Goal: Task Accomplishment & Management: Use online tool/utility

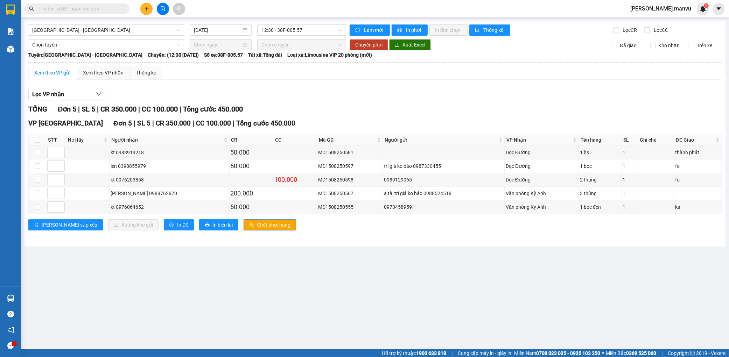
click at [141, 12] on button at bounding box center [146, 9] width 12 height 12
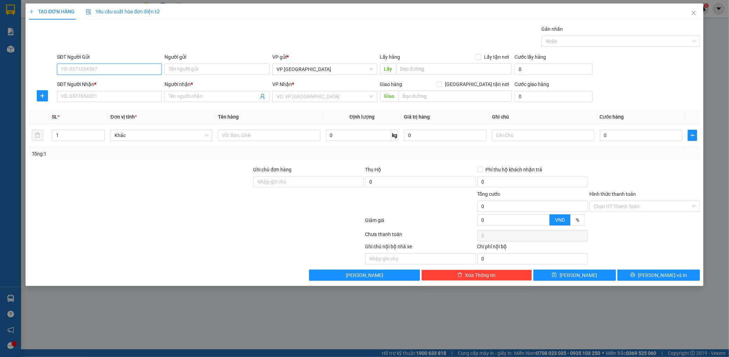
click at [102, 73] on input "SĐT Người Gửi" at bounding box center [109, 69] width 105 height 11
click at [116, 98] on input "SĐT Người Nhận *" at bounding box center [109, 96] width 105 height 11
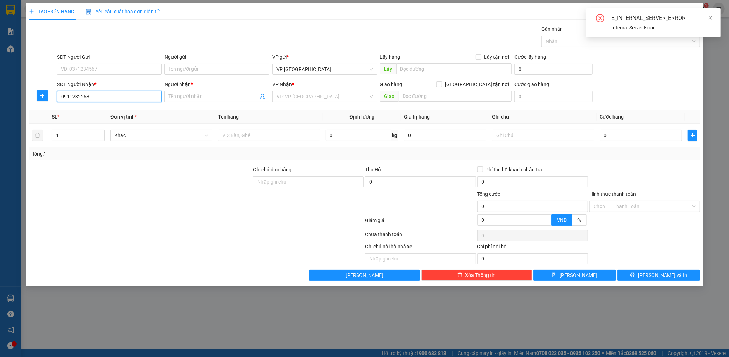
type input "0911232268"
click at [185, 84] on div "Người nhận *" at bounding box center [216, 84] width 105 height 8
click at [185, 93] on input "Người nhận *" at bounding box center [214, 97] width 90 height 8
click at [181, 90] on div "Người nhận *" at bounding box center [216, 85] width 105 height 10
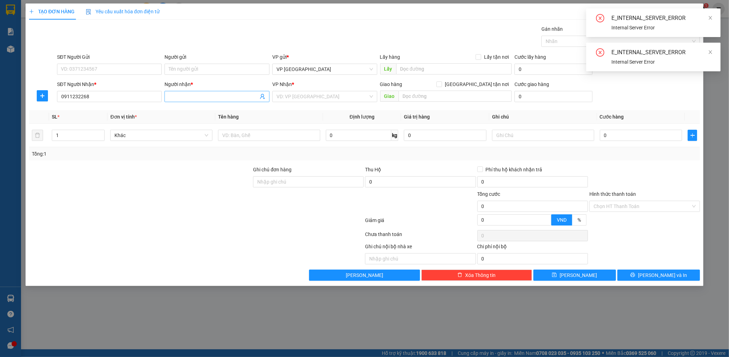
click at [179, 93] on input "Người nhận *" at bounding box center [214, 97] width 90 height 8
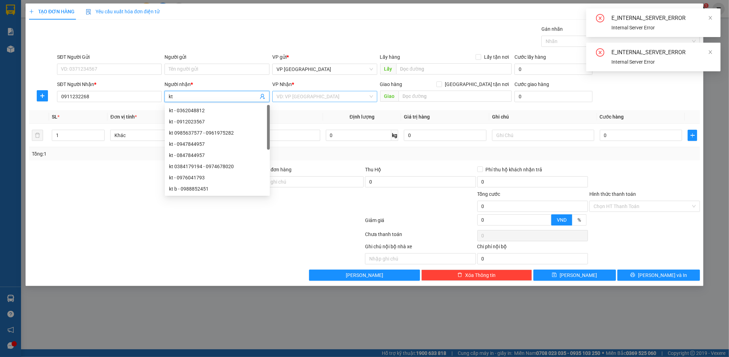
type input "kt"
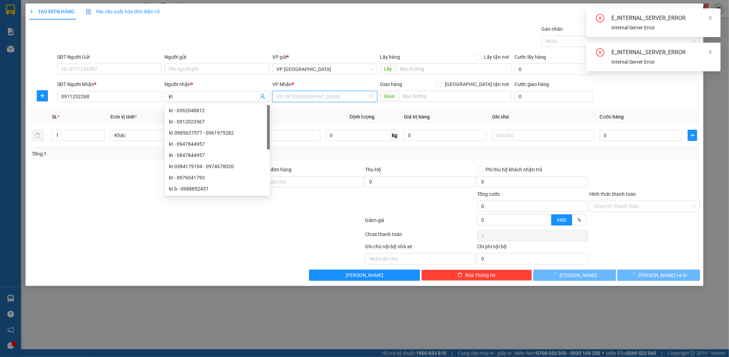
drag, startPoint x: 300, startPoint y: 99, endPoint x: 295, endPoint y: 106, distance: 8.1
click at [300, 99] on input "search" at bounding box center [322, 96] width 92 height 10
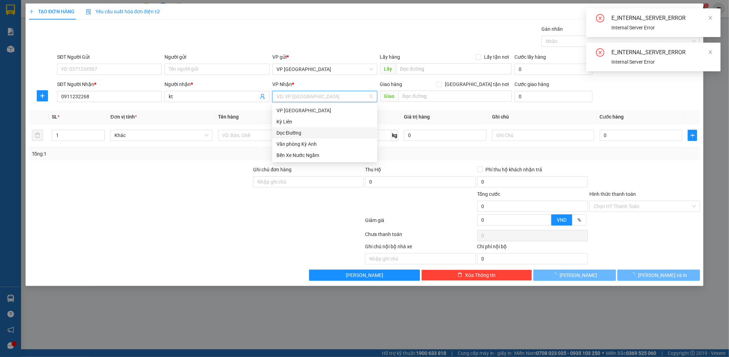
click at [284, 131] on div "Dọc Đường" at bounding box center [324, 133] width 97 height 8
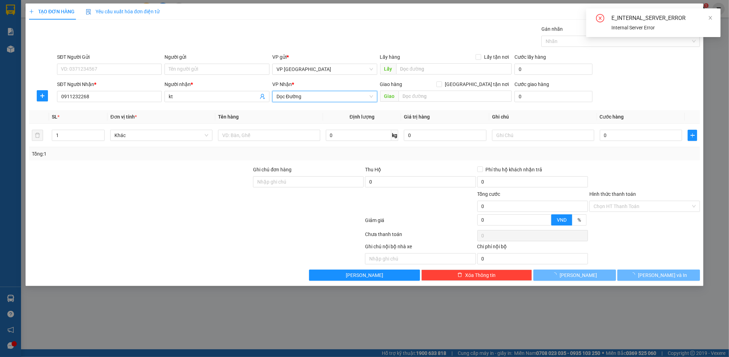
click at [332, 97] on span "Dọc Đường" at bounding box center [324, 96] width 97 height 10
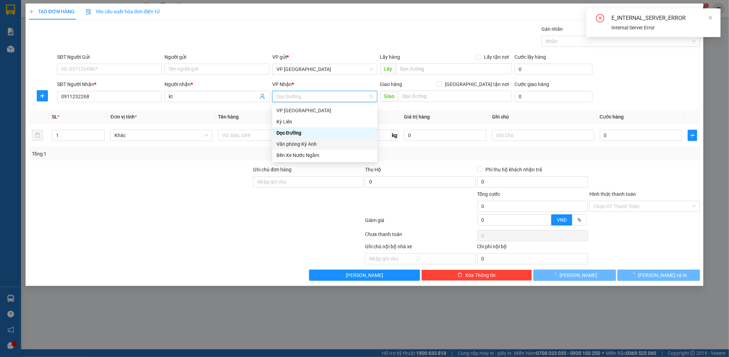
click at [318, 140] on div "Văn phòng Kỳ Anh" at bounding box center [324, 144] width 97 height 8
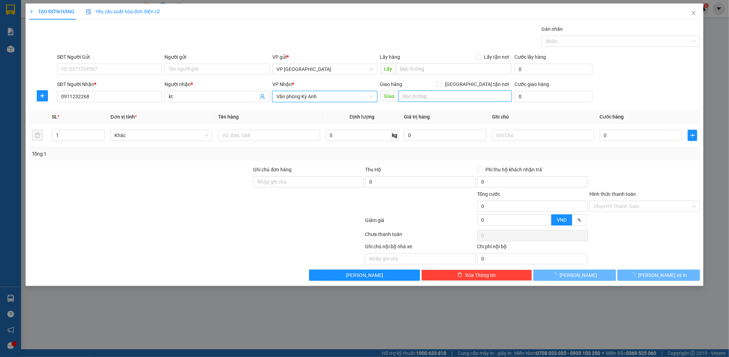
click at [417, 97] on input "text" at bounding box center [455, 96] width 113 height 11
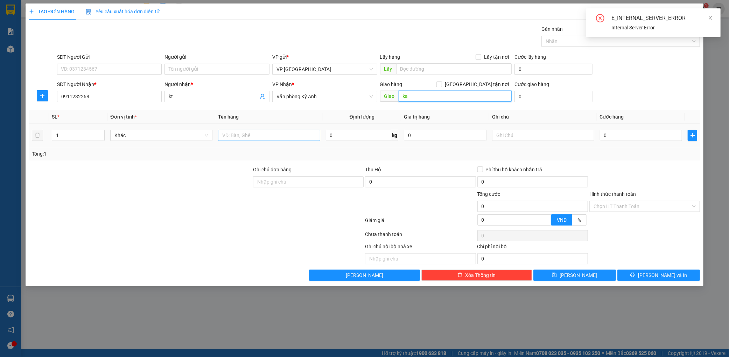
type input "ka"
click at [246, 132] on input "text" at bounding box center [269, 135] width 102 height 11
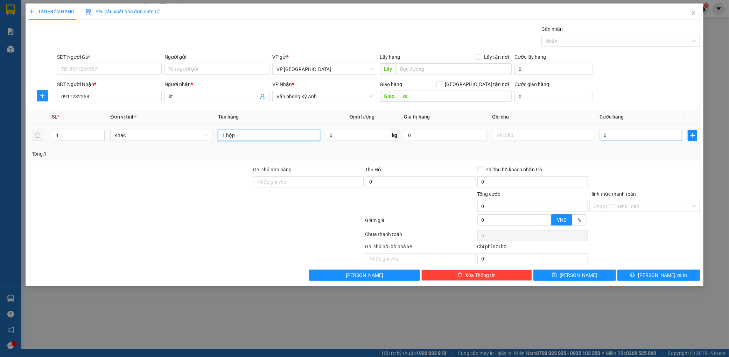
type input "1 hộp"
click at [628, 137] on input "0" at bounding box center [641, 135] width 83 height 11
type input "5"
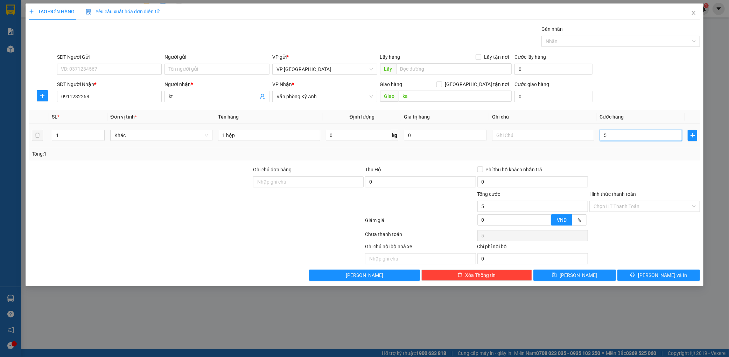
type input "50"
type input "500"
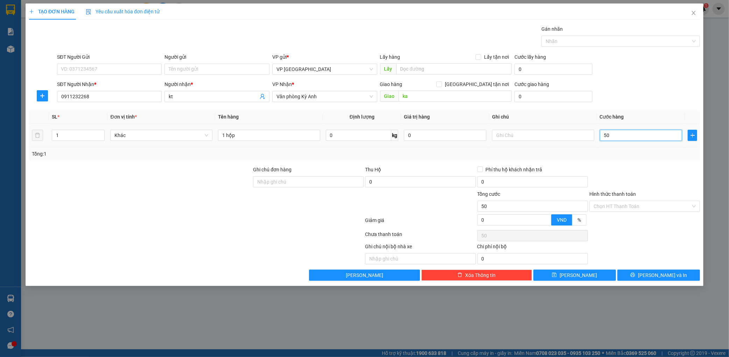
type input "500"
type input "5.000"
type input "50.000"
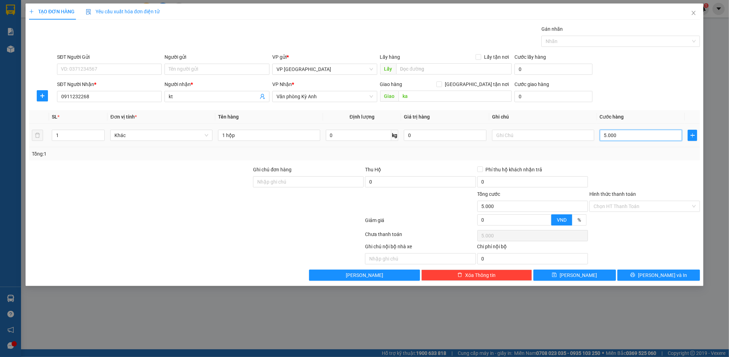
type input "50.000"
click at [644, 276] on button "[PERSON_NAME] và In" at bounding box center [658, 275] width 83 height 11
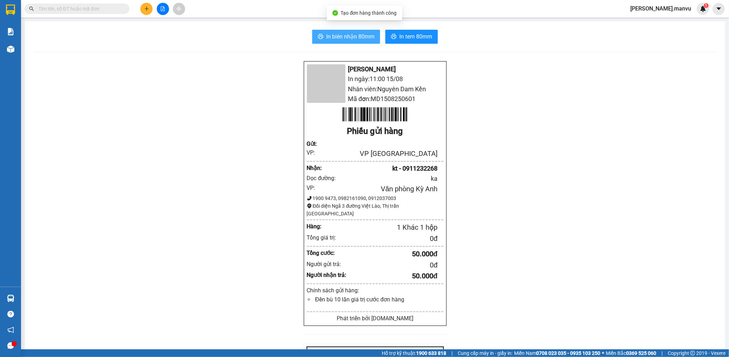
click at [320, 30] on button "In biên nhận 80mm" at bounding box center [346, 37] width 68 height 14
click at [418, 40] on span "In tem 80mm" at bounding box center [415, 36] width 33 height 9
click at [425, 38] on span "In tem 80mm" at bounding box center [415, 36] width 33 height 9
click at [424, 36] on span "In tem 80mm" at bounding box center [415, 36] width 33 height 9
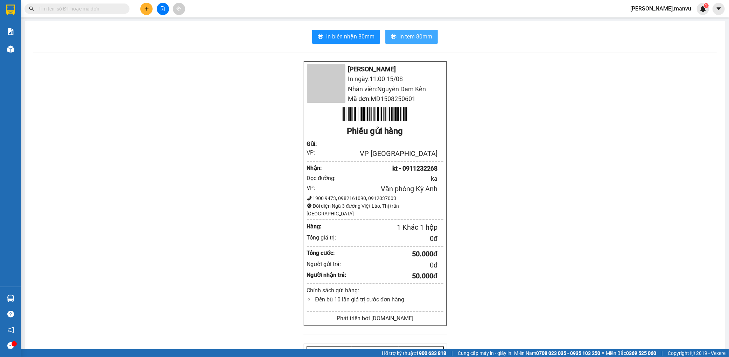
drag, startPoint x: 428, startPoint y: 44, endPoint x: 428, endPoint y: 37, distance: 7.7
click at [427, 42] on div "In biên nhận 80mm In tem 80mm Mận Vũ In ngày: 11:00 [DATE] Nhân viên: Nguyên Da…" at bounding box center [375, 269] width 700 height 497
click at [428, 36] on span "In tem 80mm" at bounding box center [415, 36] width 33 height 9
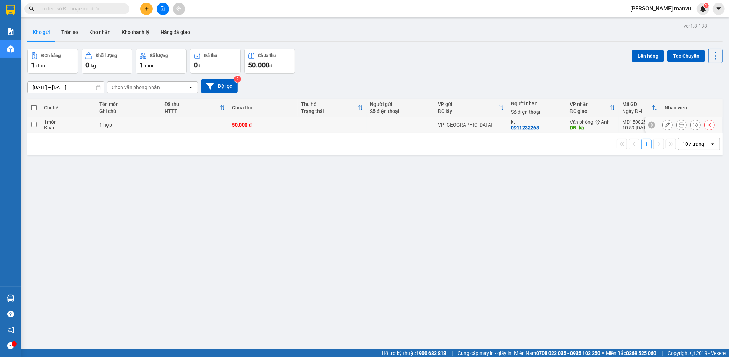
click at [145, 121] on td "1 hộp" at bounding box center [128, 125] width 65 height 16
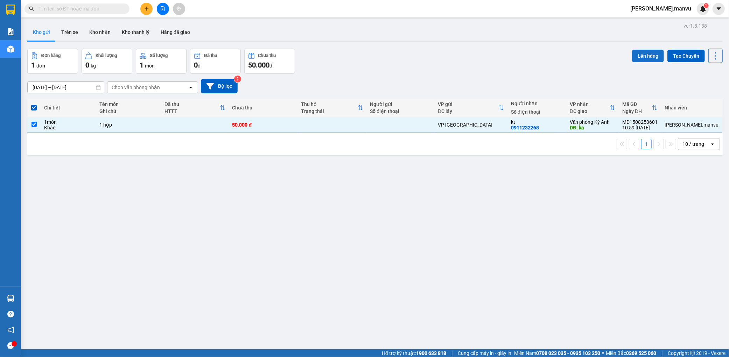
click at [632, 57] on button "Lên hàng" at bounding box center [648, 56] width 32 height 13
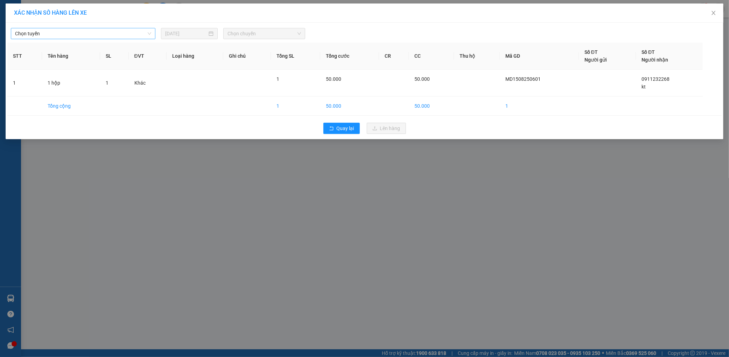
click at [133, 39] on input "search" at bounding box center [80, 33] width 131 height 10
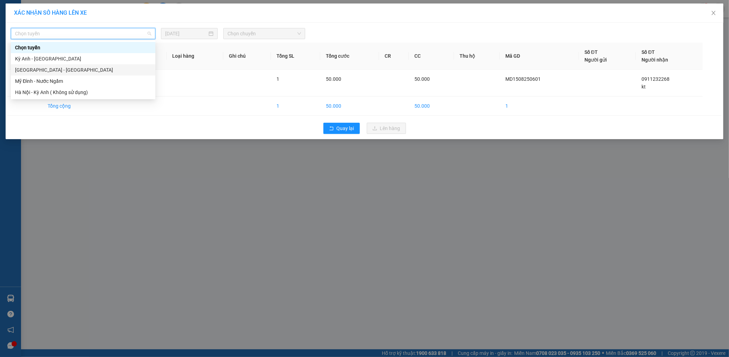
click at [64, 71] on div "[GEOGRAPHIC_DATA] - [GEOGRAPHIC_DATA]" at bounding box center [83, 70] width 136 height 8
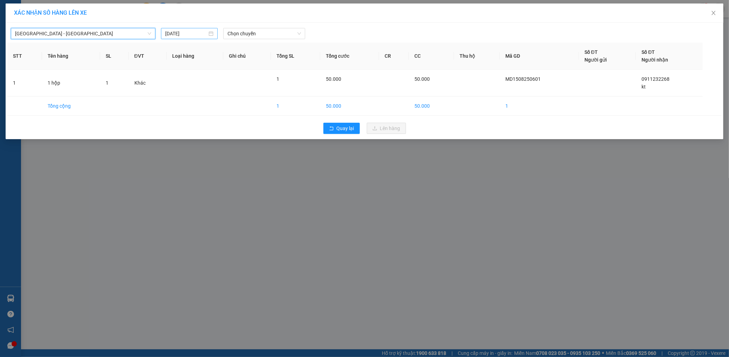
click at [183, 36] on input "[DATE]" at bounding box center [186, 34] width 42 height 8
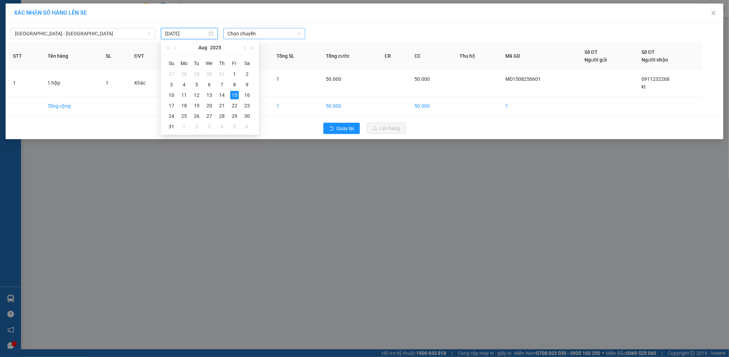
drag, startPoint x: 283, startPoint y: 28, endPoint x: 275, endPoint y: 29, distance: 7.5
click at [282, 28] on div "Chọn chuyến" at bounding box center [264, 33] width 82 height 11
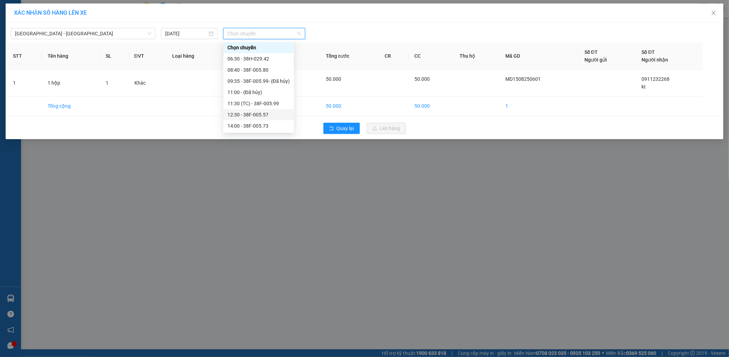
click at [267, 117] on div "12:30 - 38F-005.57" at bounding box center [258, 115] width 62 height 8
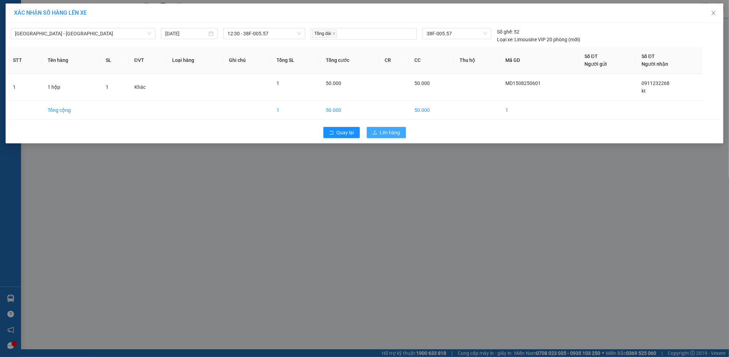
click at [400, 131] on button "Lên hàng" at bounding box center [386, 132] width 39 height 11
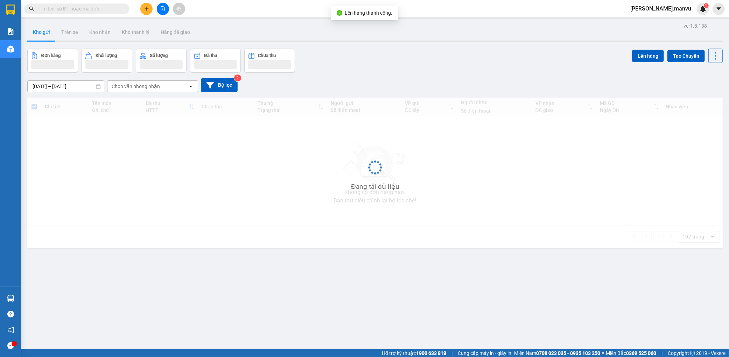
click at [158, 11] on button at bounding box center [163, 9] width 12 height 12
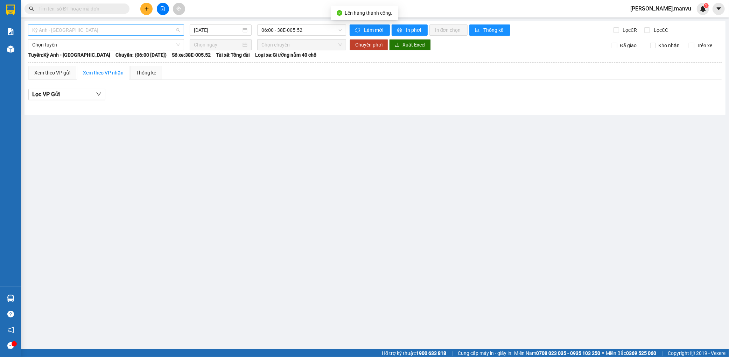
click at [104, 31] on span "Kỳ Anh - [GEOGRAPHIC_DATA]" at bounding box center [106, 30] width 148 height 10
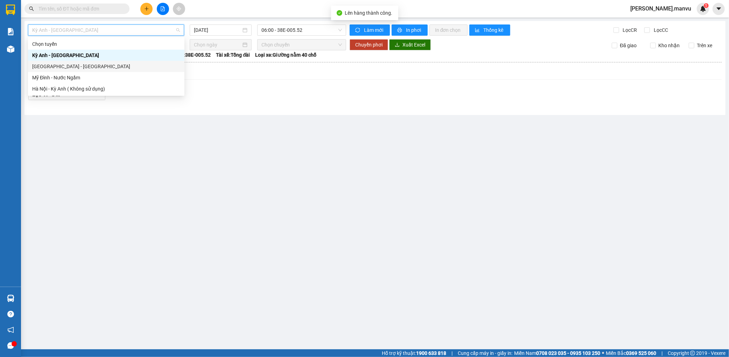
click at [75, 68] on div "[GEOGRAPHIC_DATA] - [GEOGRAPHIC_DATA]" at bounding box center [106, 67] width 148 height 8
type input "[DATE]"
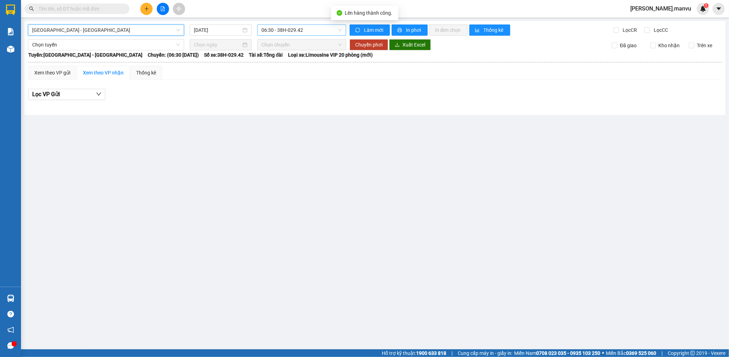
click at [288, 33] on span "06:30 - 38H-029.42" at bounding box center [301, 30] width 80 height 10
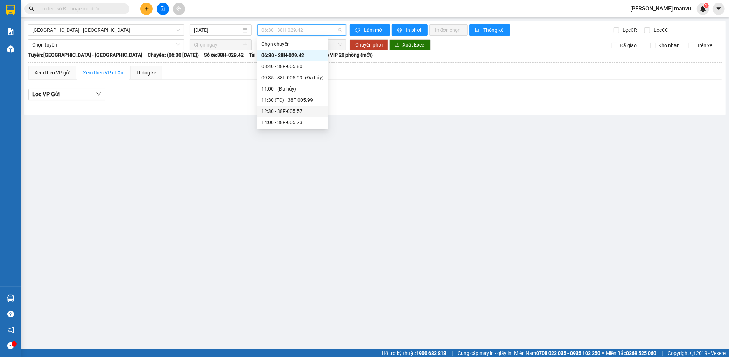
click at [302, 115] on div "12:30 - 38F-005.57" at bounding box center [292, 111] width 62 height 8
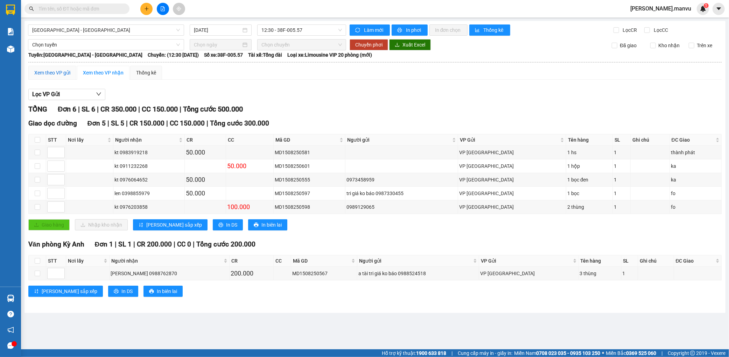
click at [52, 73] on div "Xem theo VP gửi" at bounding box center [52, 73] width 36 height 8
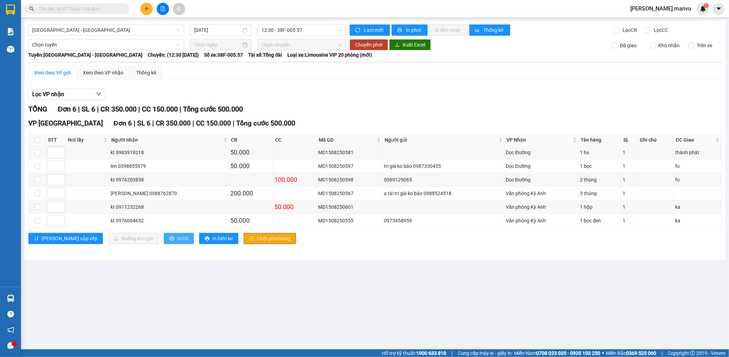
click at [177, 241] on span "In DS" at bounding box center [182, 239] width 11 height 8
